Goal: Task Accomplishment & Management: Manage account settings

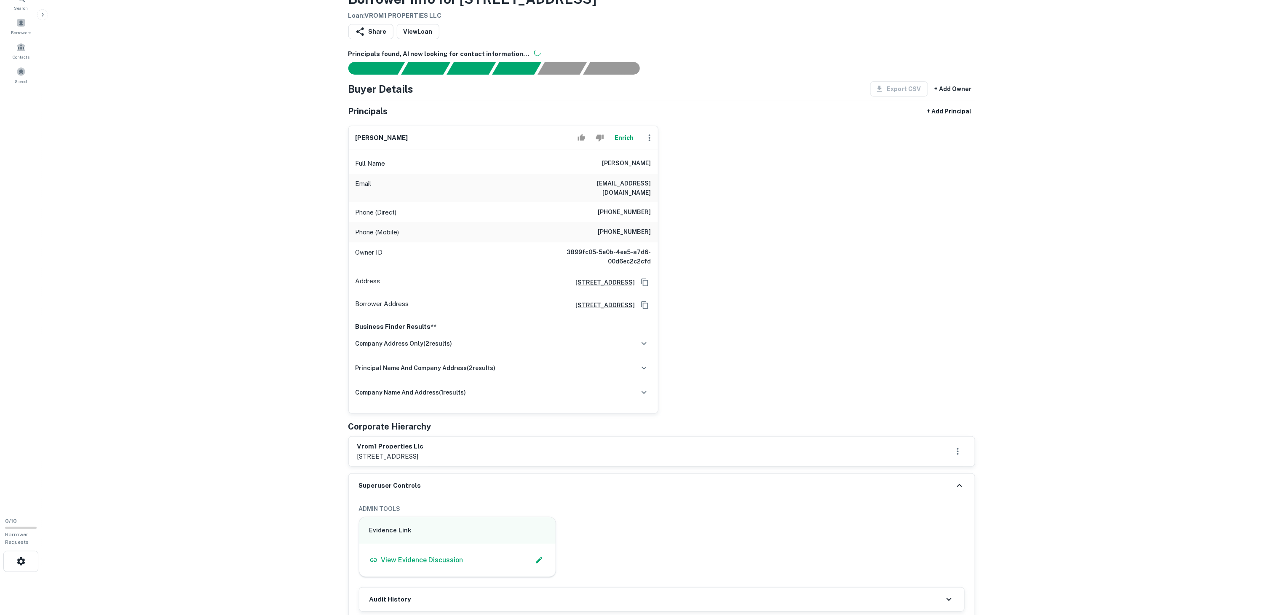
scroll to position [253, 0]
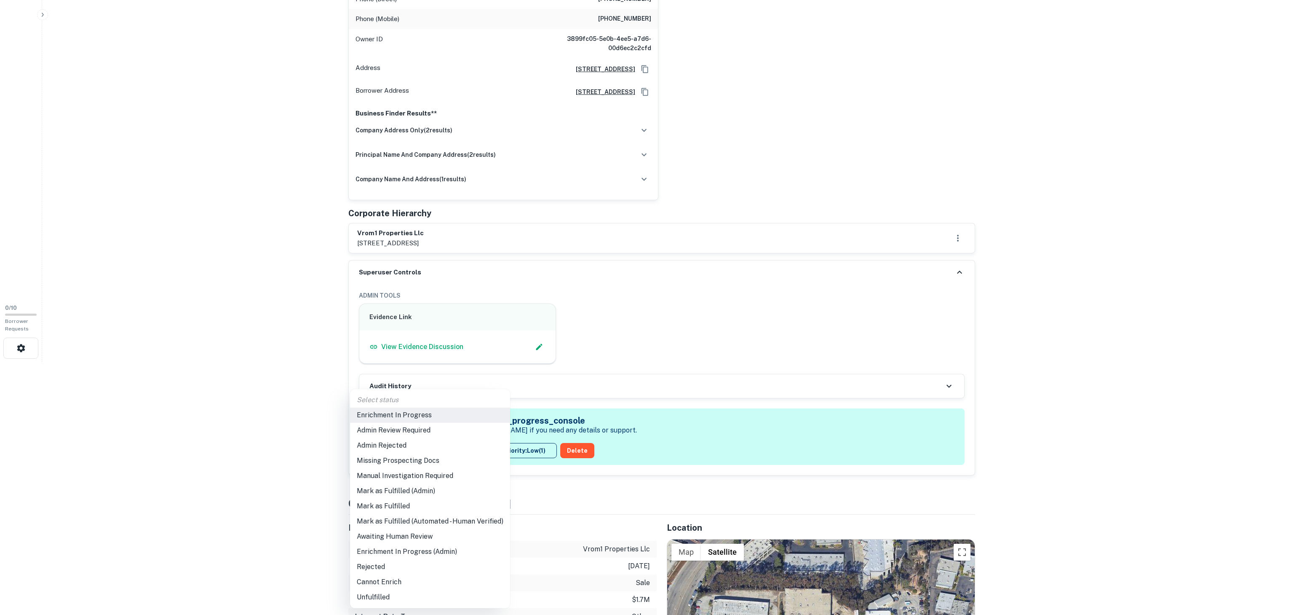
drag, startPoint x: 434, startPoint y: 452, endPoint x: 439, endPoint y: 447, distance: 6.6
click at [435, 362] on body "Search Borrowers Contacts Saved 0 / 10 Borrower Requests Back to Borrower Reque…" at bounding box center [647, 54] width 1294 height 615
click at [427, 504] on li "Mark as Fulfilled" at bounding box center [430, 505] width 160 height 15
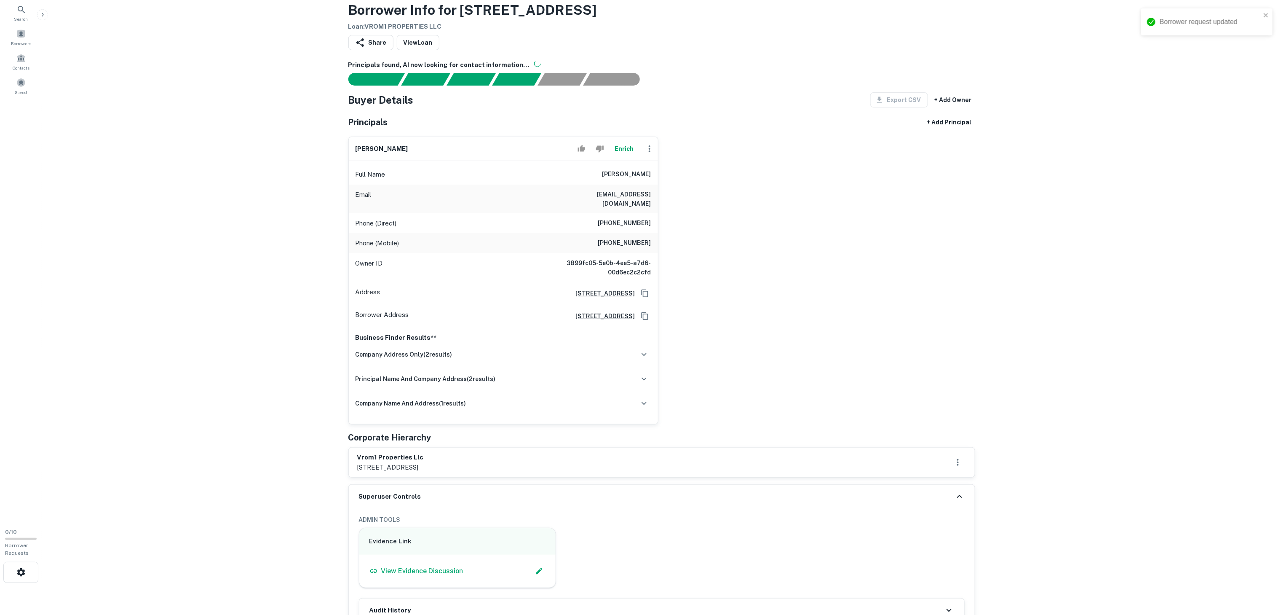
scroll to position [0, 0]
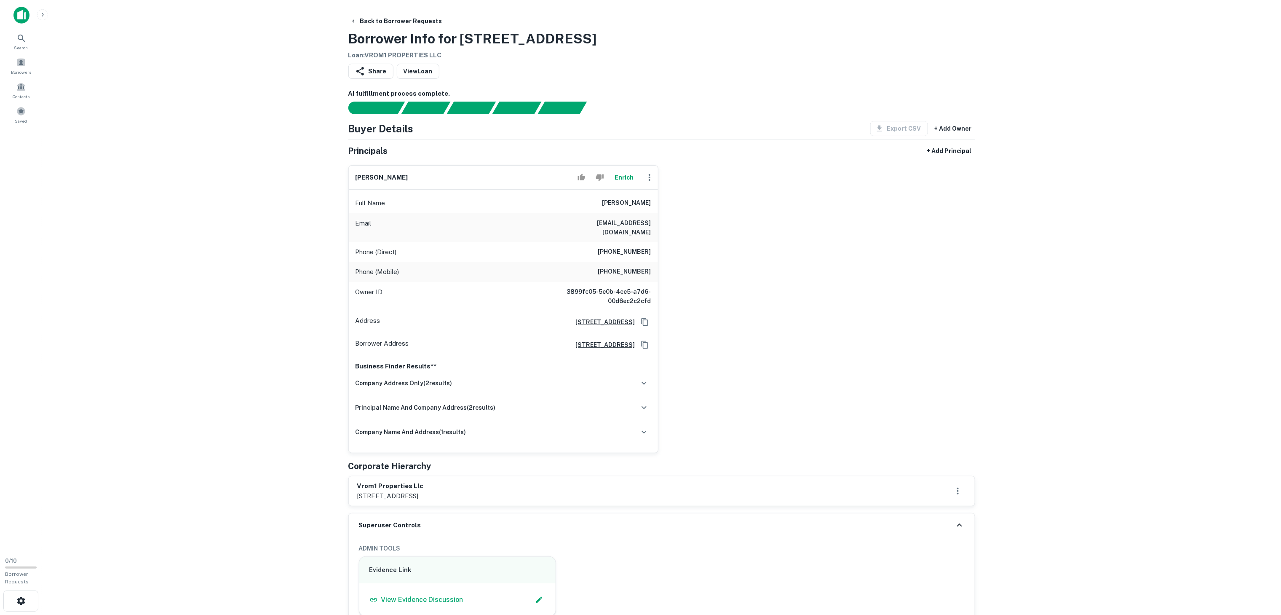
click at [227, 12] on main "Back to Borrower Requests Borrower Info for 6969 Corte Santa Fe Loan : VROM1 PR…" at bounding box center [661, 307] width 1239 height 615
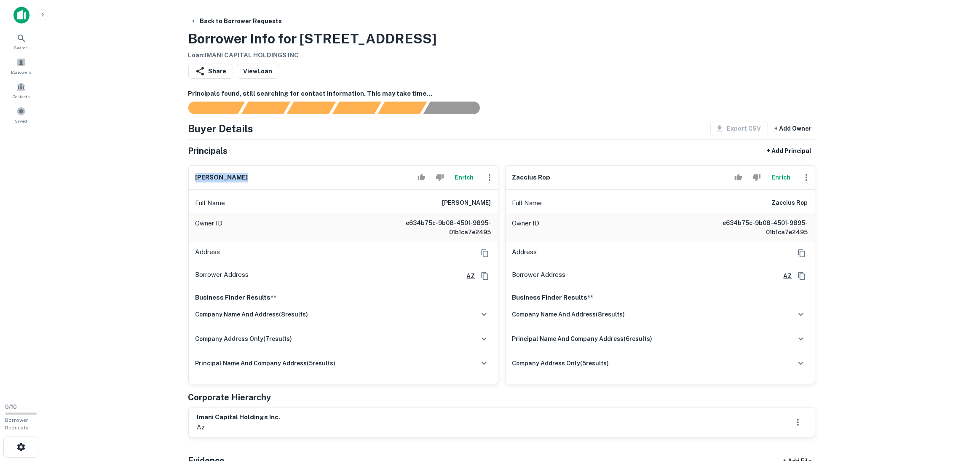
drag, startPoint x: 262, startPoint y: 174, endPoint x: 178, endPoint y: 171, distance: 84.3
copy h6 "joanne c. rop"
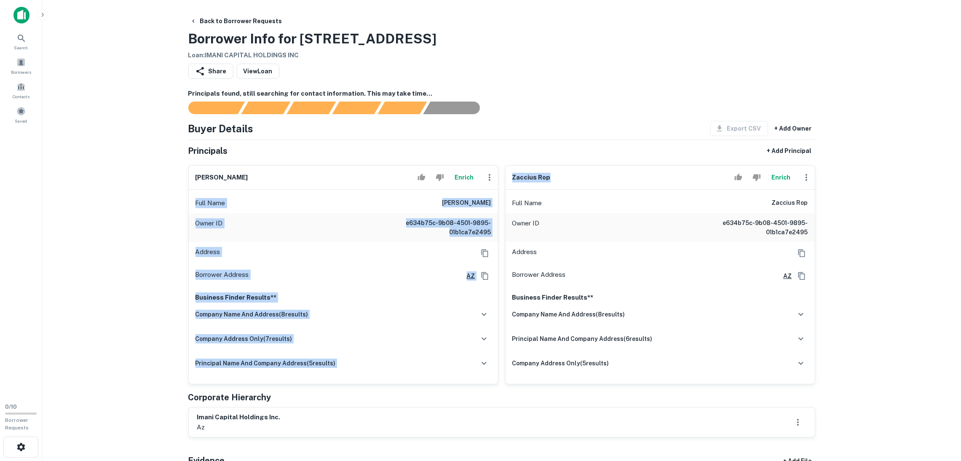
drag, startPoint x: 567, startPoint y: 175, endPoint x: 497, endPoint y: 181, distance: 70.2
click at [497, 181] on div "joanne c. rop Enrich Full Name joanne c. rop Owner ID e634b75c-9b08-4501-9895-0…" at bounding box center [499, 271] width 634 height 226
click at [582, 180] on div "zaccius rop Enrich" at bounding box center [660, 178] width 309 height 24
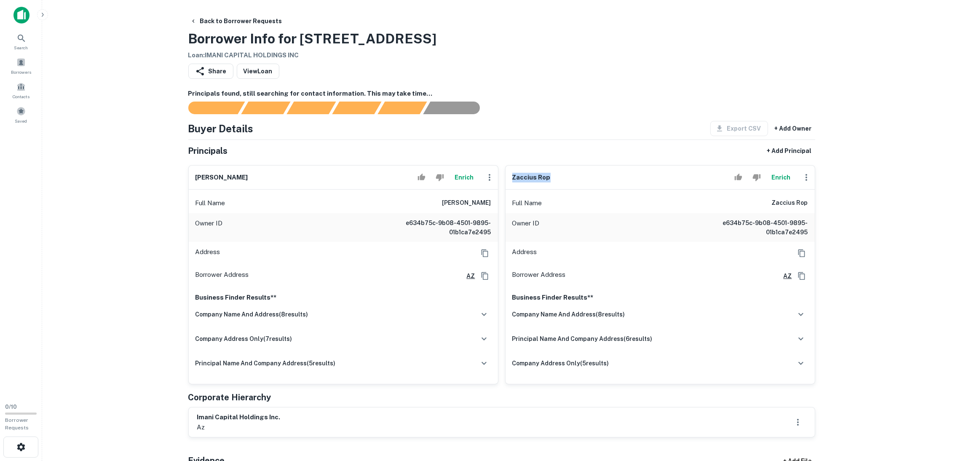
drag, startPoint x: 567, startPoint y: 180, endPoint x: 502, endPoint y: 180, distance: 65.3
click at [502, 180] on div "zaccius rop Enrich Full Name zaccius rop Owner ID e634b75c-9b08-4501-9895-01b1c…" at bounding box center [656, 271] width 317 height 226
copy h6 "zaccius rop"
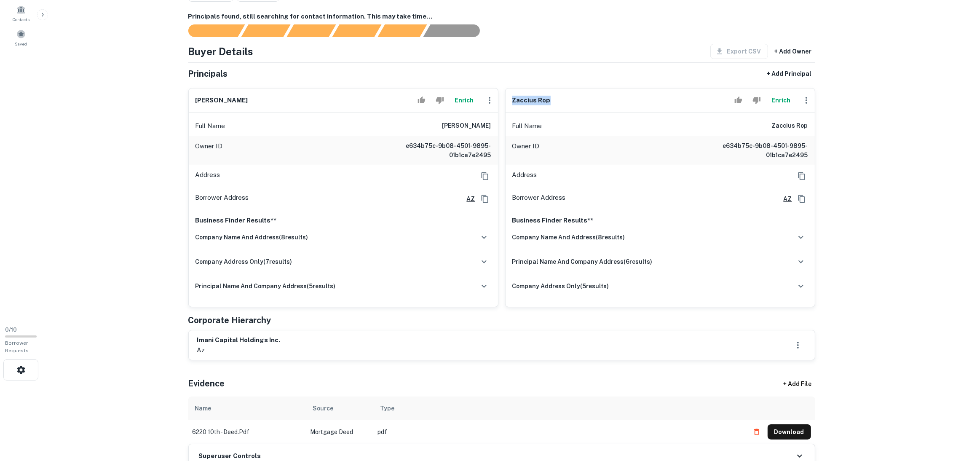
scroll to position [189, 0]
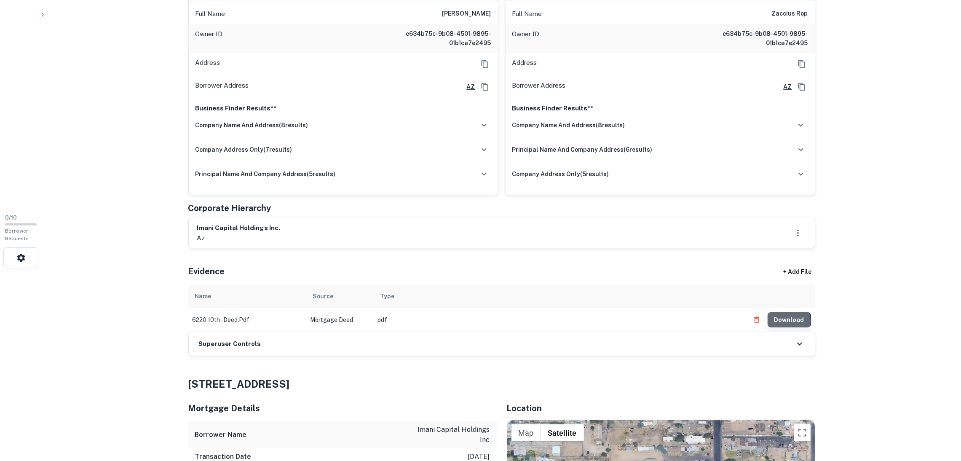
click at [783, 321] on button "Download" at bounding box center [789, 319] width 43 height 15
click at [785, 318] on button "Download" at bounding box center [789, 319] width 43 height 15
drag, startPoint x: 285, startPoint y: 227, endPoint x: 198, endPoint y: 223, distance: 87.7
click at [198, 223] on div "imani capital holdings inc. az" at bounding box center [501, 232] width 609 height 19
copy h6 "imani capital holdings inc."
